Goal: Check status: Check status

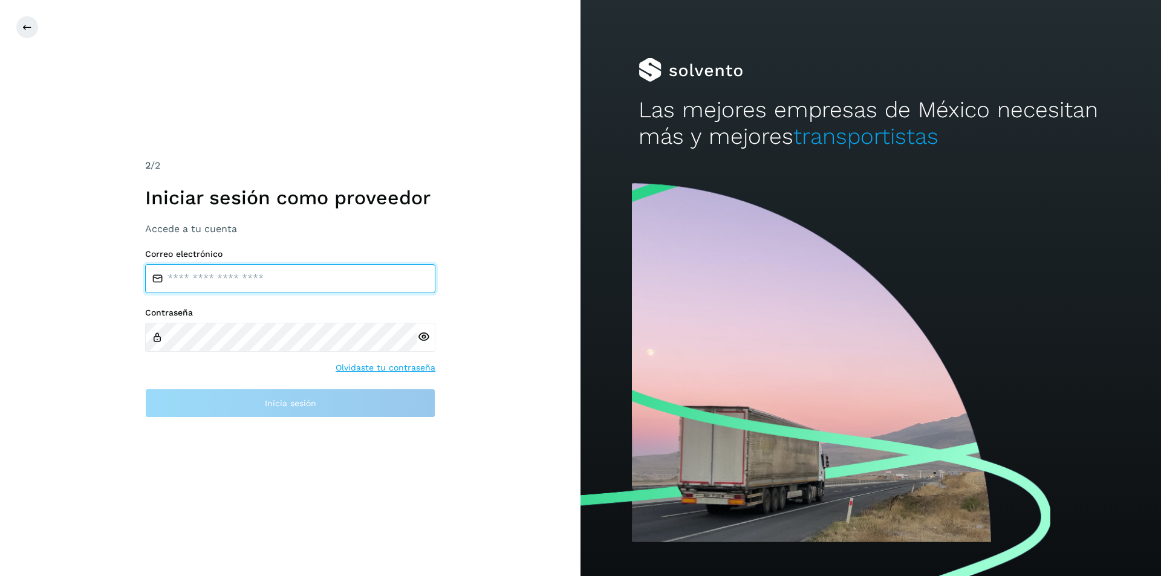
type input "**********"
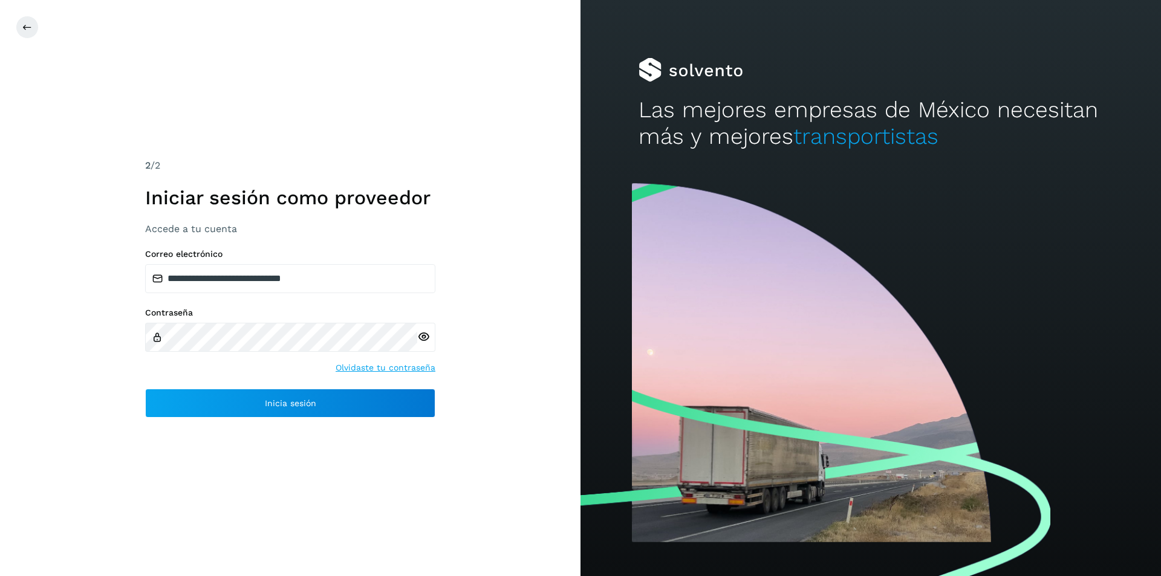
click at [505, 476] on div "**********" at bounding box center [290, 288] width 580 height 576
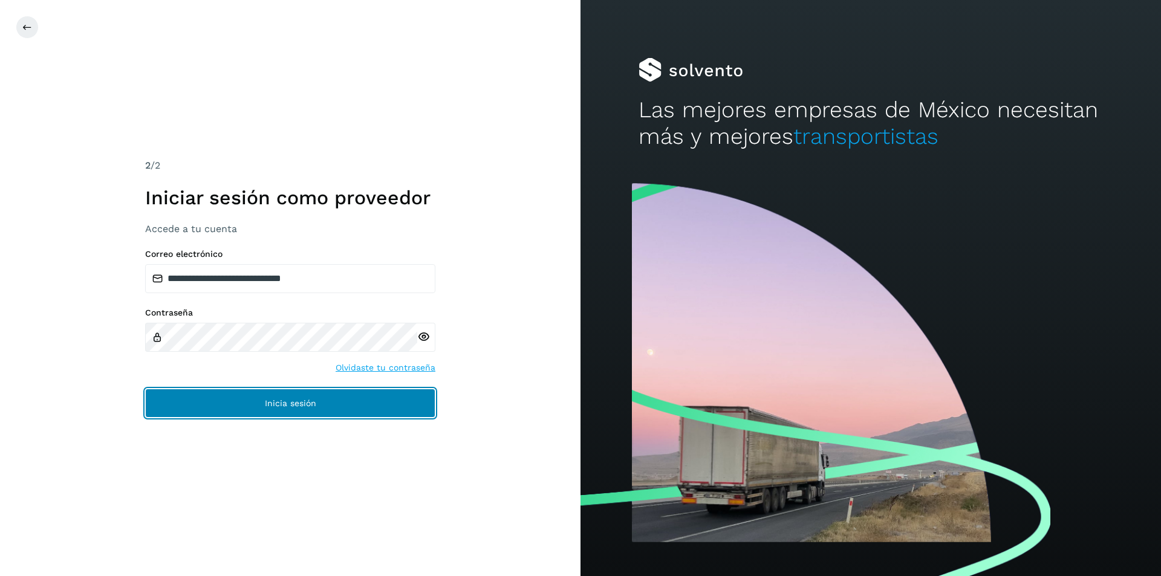
click at [357, 412] on button "Inicia sesión" at bounding box center [290, 403] width 290 height 29
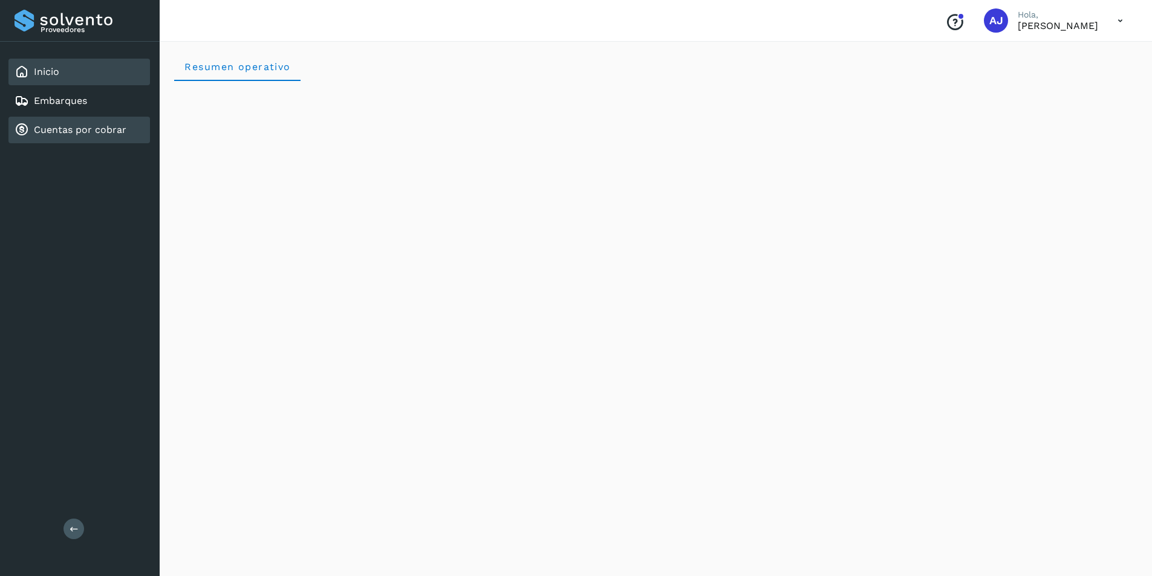
click at [72, 129] on link "Cuentas por cobrar" at bounding box center [80, 129] width 93 height 11
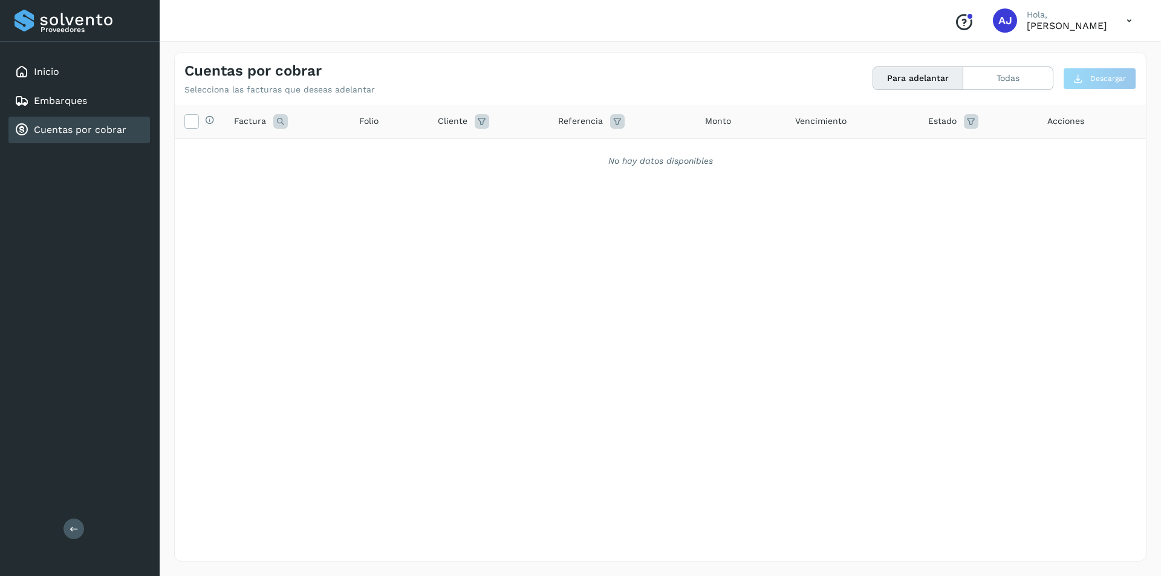
click at [944, 82] on button "Para adelantar" at bounding box center [918, 78] width 90 height 22
click at [973, 124] on icon at bounding box center [971, 121] width 15 height 15
click at [999, 252] on div "Selecciona todas las facturas disponibles para adelanto Factura Folio Cliente R…" at bounding box center [660, 308] width 971 height 407
click at [613, 128] on icon at bounding box center [617, 121] width 15 height 15
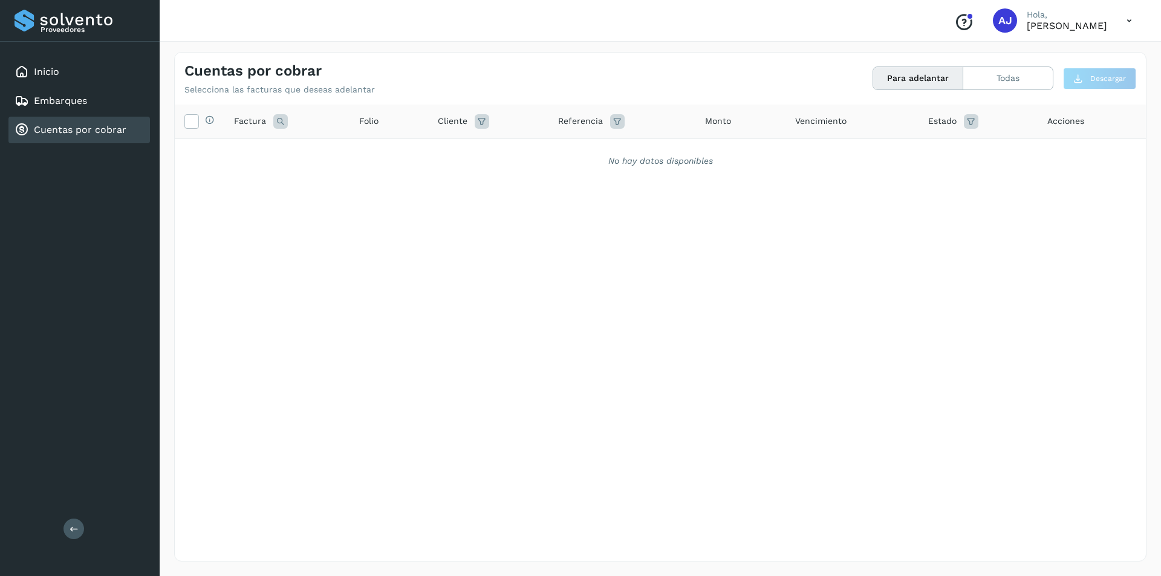
click at [481, 126] on icon at bounding box center [482, 121] width 15 height 15
click at [275, 125] on icon at bounding box center [280, 121] width 15 height 15
click at [346, 253] on div "Selecciona todas las facturas disponibles para adelanto Factura Folio Cliente R…" at bounding box center [660, 308] width 971 height 407
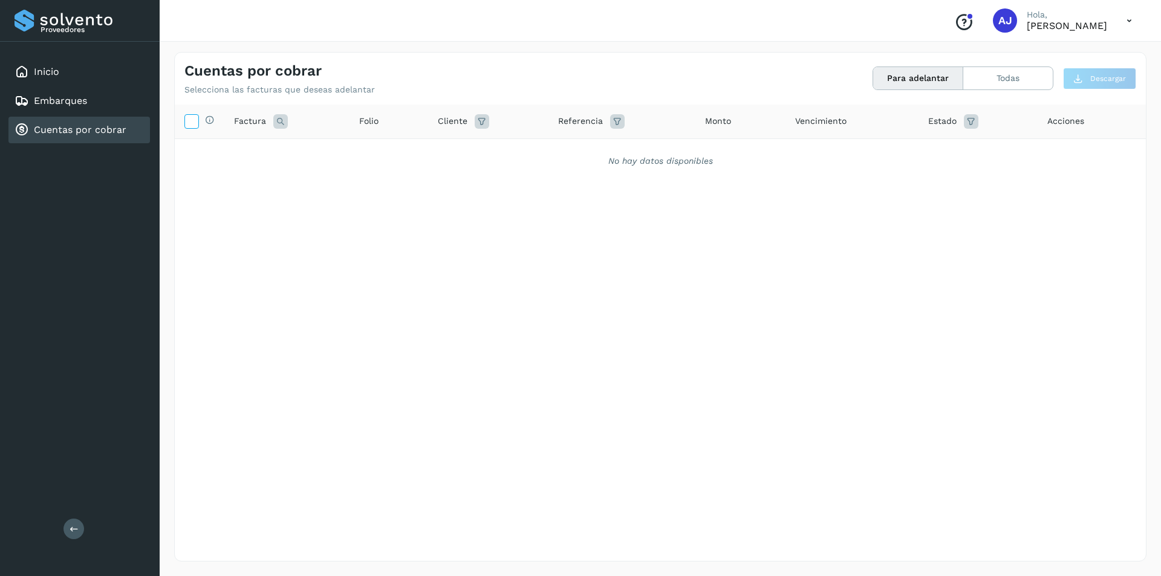
click at [191, 123] on icon at bounding box center [191, 120] width 13 height 13
click at [285, 124] on icon at bounding box center [280, 121] width 15 height 15
click at [442, 280] on div "Selecciona todas las facturas disponibles para adelanto Factura Cancelar Buscar…" at bounding box center [660, 308] width 971 height 407
click at [967, 122] on icon at bounding box center [971, 121] width 15 height 15
click at [1053, 189] on button "Filtrar" at bounding box center [1081, 182] width 86 height 22
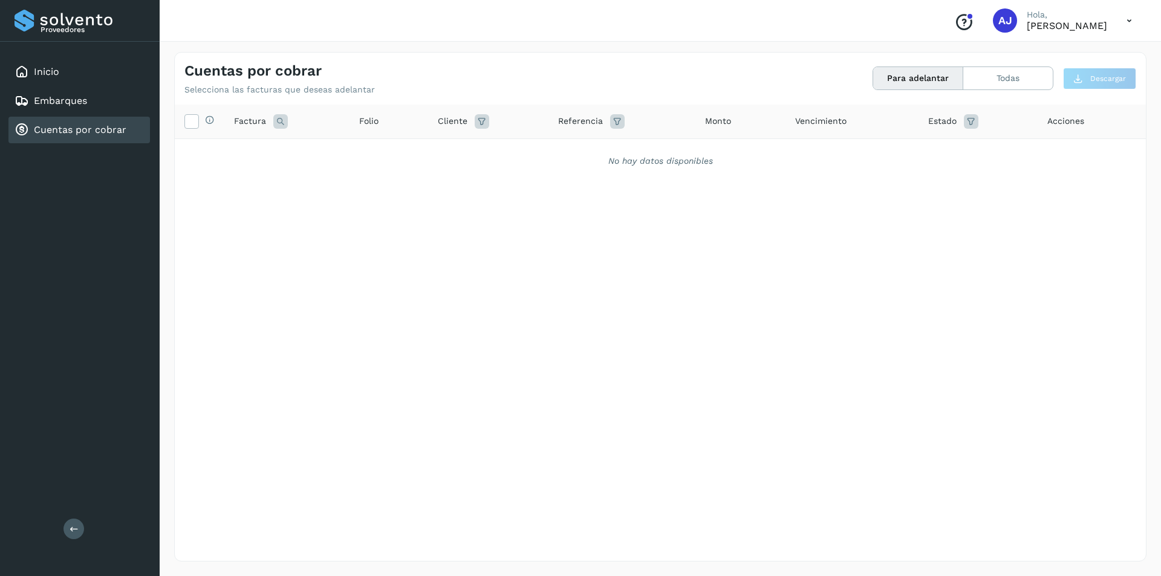
click at [51, 131] on link "Cuentas por cobrar" at bounding box center [80, 129] width 93 height 11
click at [51, 73] on link "Inicio" at bounding box center [46, 71] width 25 height 11
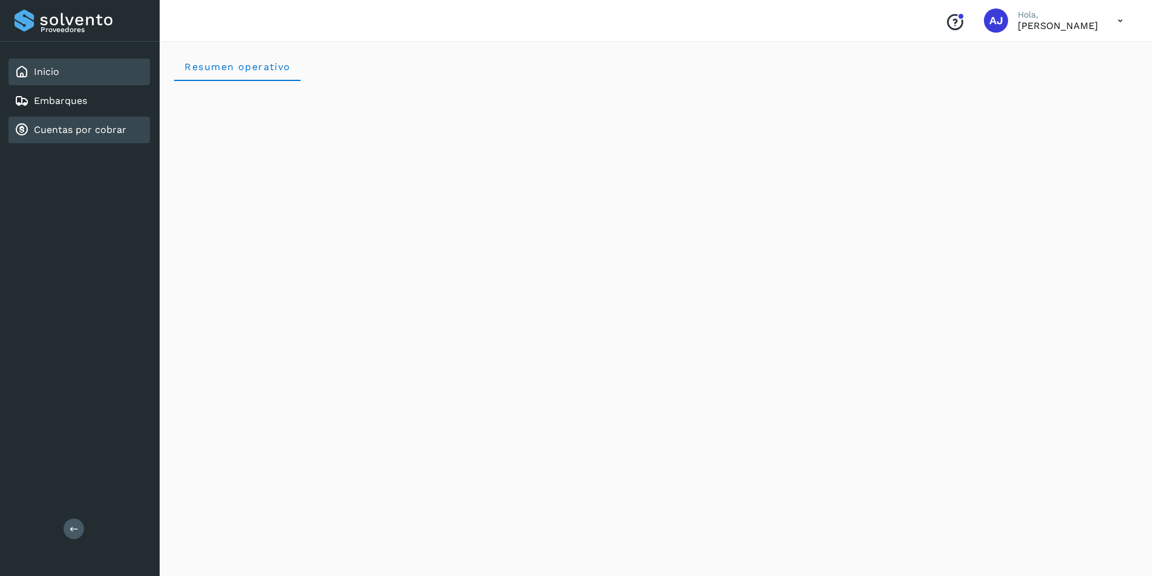
click at [91, 128] on link "Cuentas por cobrar" at bounding box center [80, 129] width 93 height 11
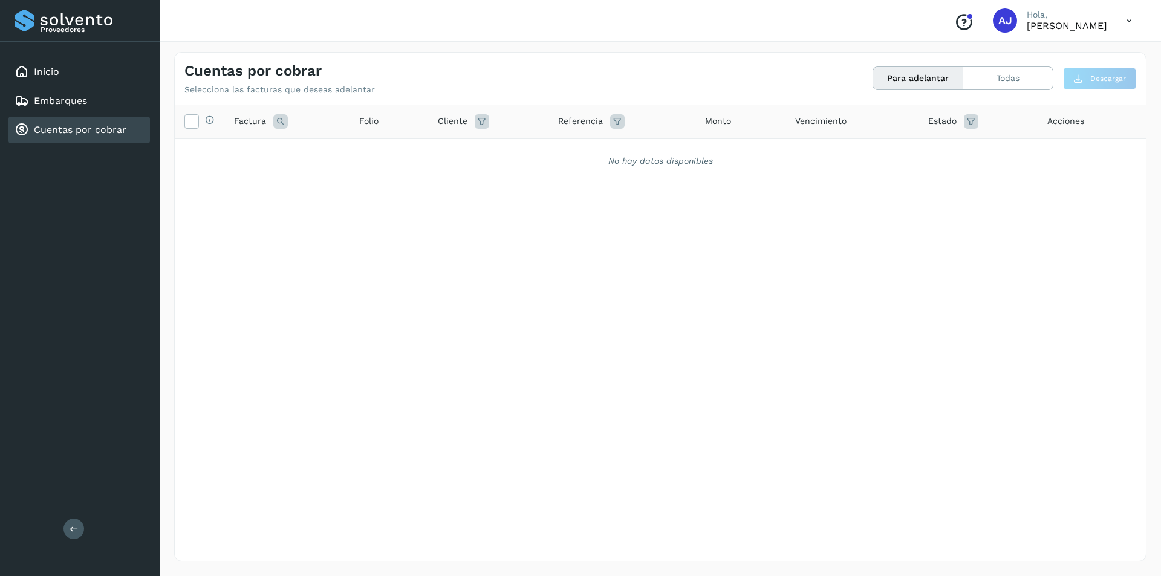
click at [913, 82] on button "Para adelantar" at bounding box center [918, 78] width 90 height 22
click at [985, 85] on button "Todas" at bounding box center [1007, 78] width 89 height 22
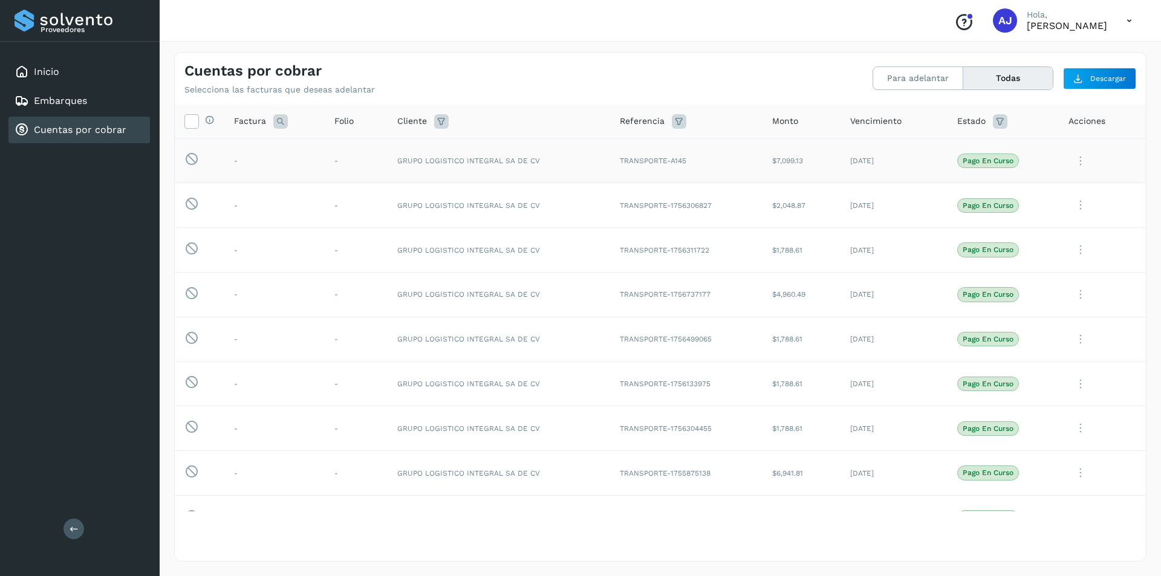
click at [1073, 158] on icon at bounding box center [1080, 161] width 24 height 25
click at [1039, 188] on button "Ver Detalle" at bounding box center [1064, 190] width 144 height 24
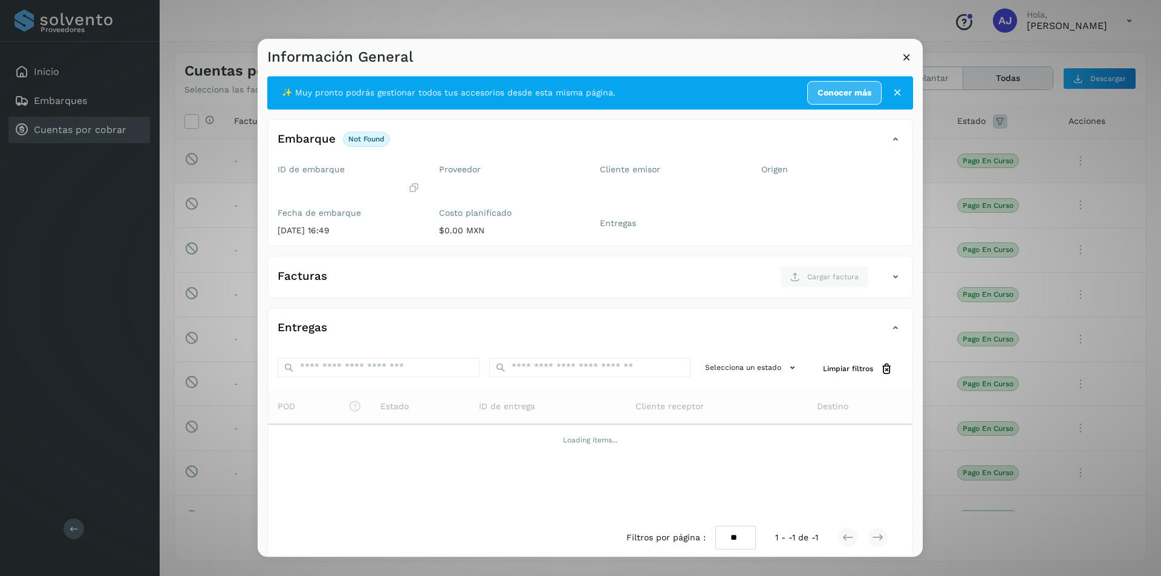
click at [905, 59] on icon at bounding box center [906, 57] width 13 height 13
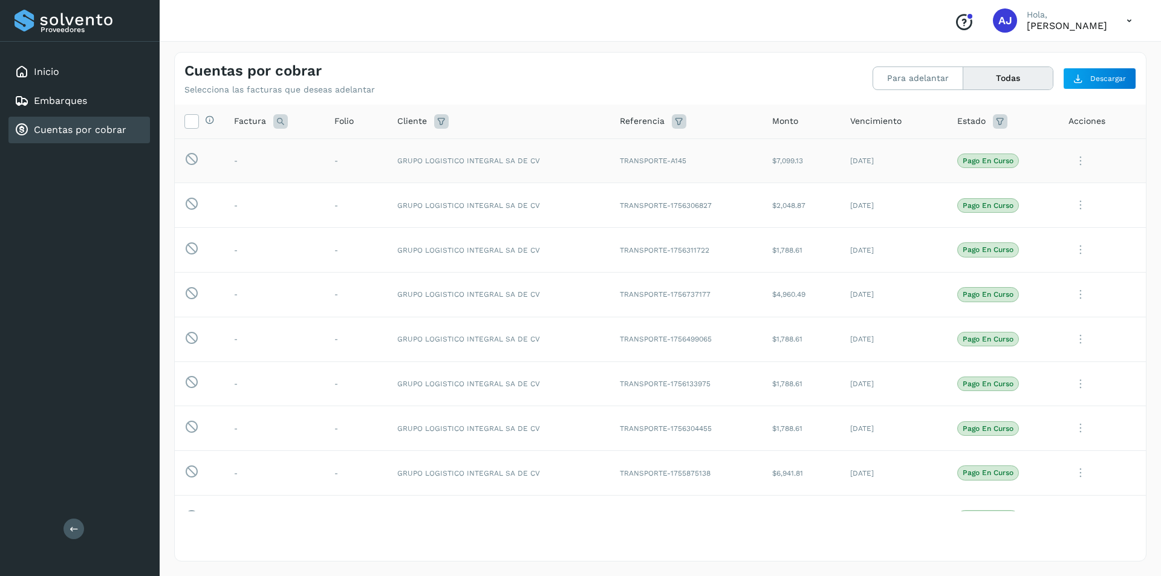
click at [979, 166] on span "Pago en curso" at bounding box center [988, 161] width 62 height 15
click at [1073, 163] on icon at bounding box center [1080, 161] width 24 height 25
click at [1043, 194] on button "Ver Detalle" at bounding box center [1064, 190] width 144 height 24
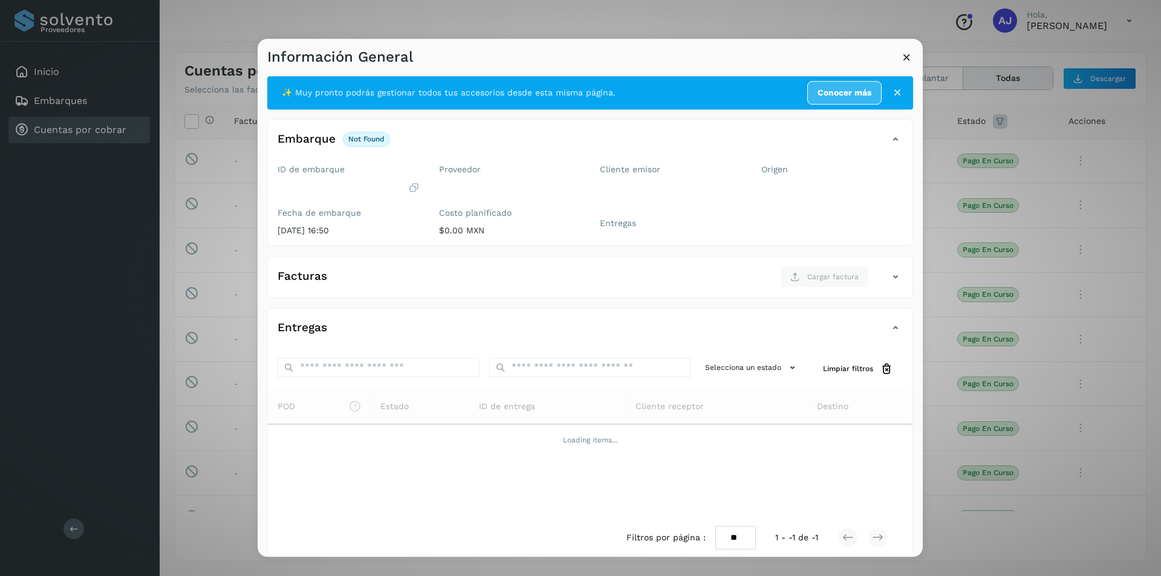
click at [905, 57] on icon at bounding box center [906, 57] width 13 height 13
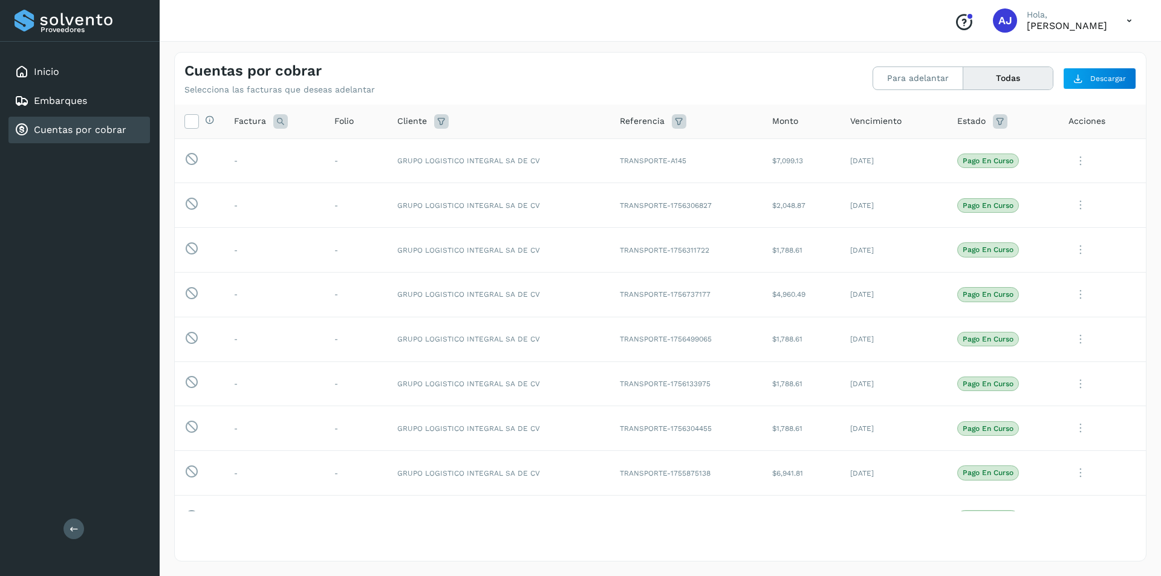
click at [1069, 161] on icon at bounding box center [1080, 161] width 24 height 25
click at [1048, 241] on button "C.Solvento" at bounding box center [1064, 238] width 144 height 24
click at [1070, 203] on icon at bounding box center [1080, 205] width 24 height 25
click at [1045, 283] on button "C.Solvento" at bounding box center [1064, 282] width 144 height 24
click at [1070, 252] on icon at bounding box center [1080, 250] width 24 height 25
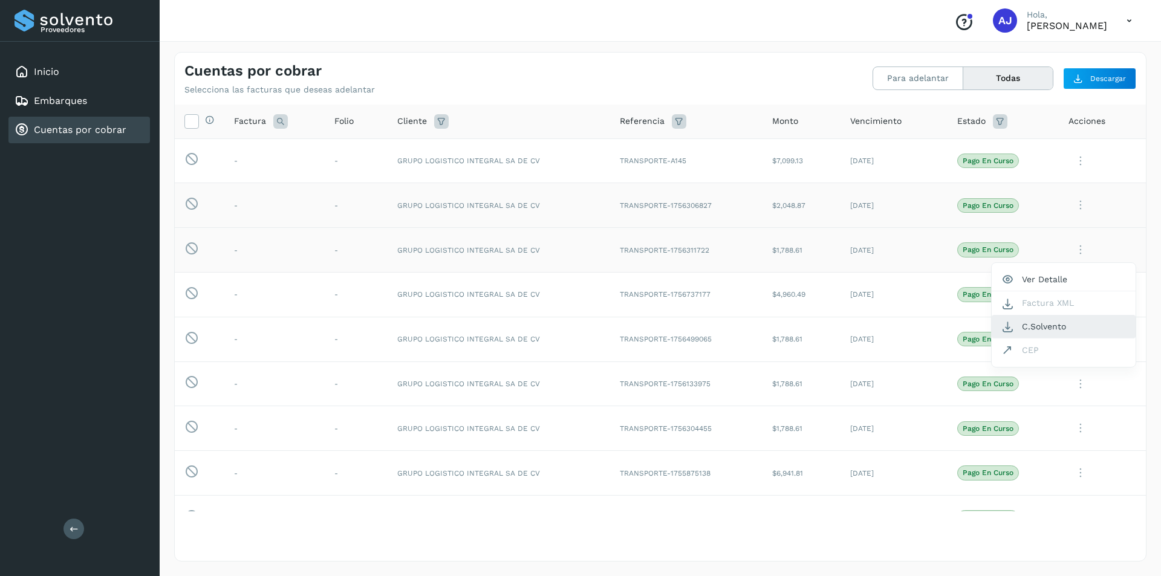
click at [1041, 329] on button "C.Solvento" at bounding box center [1064, 327] width 144 height 24
